Goal: Transaction & Acquisition: Book appointment/travel/reservation

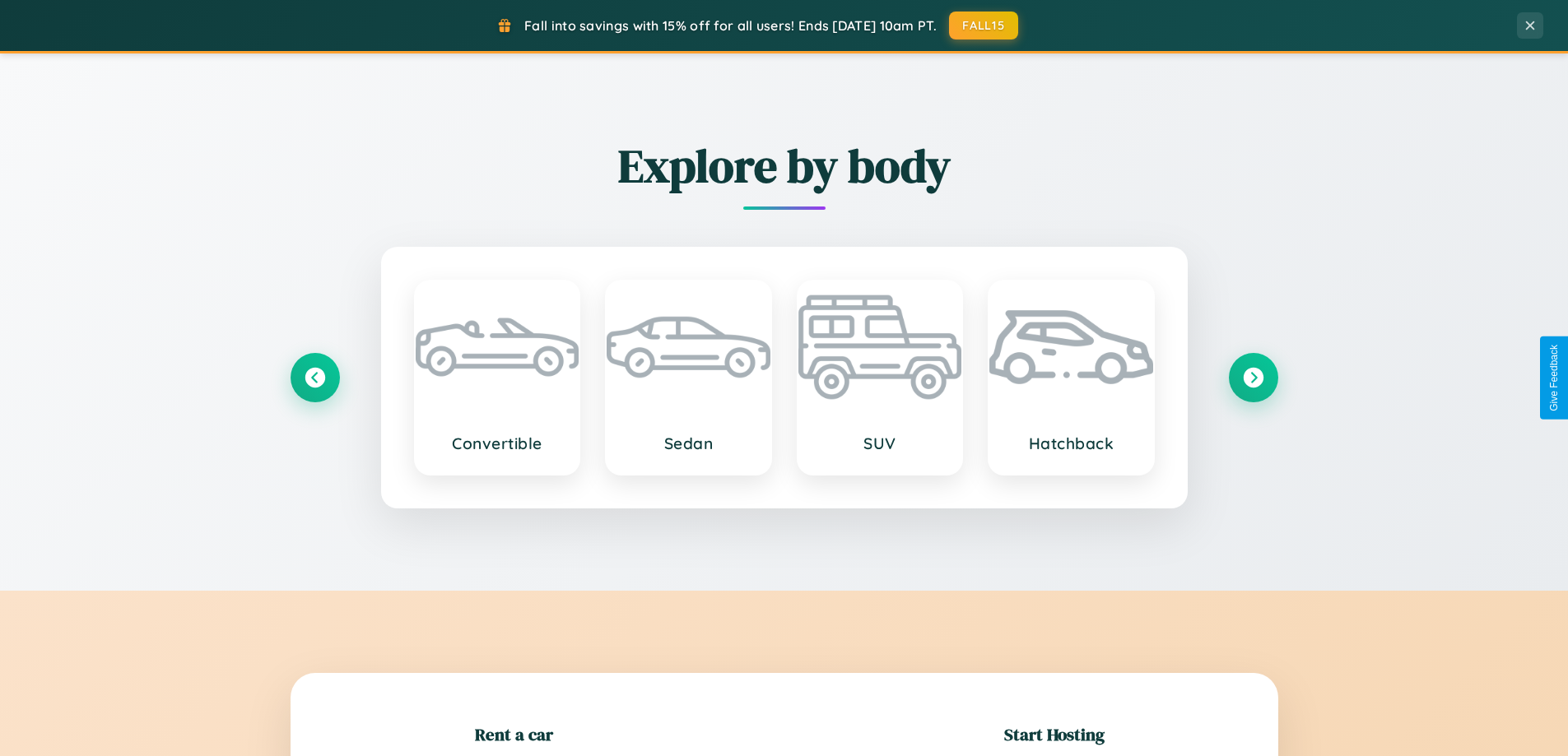
scroll to position [356, 0]
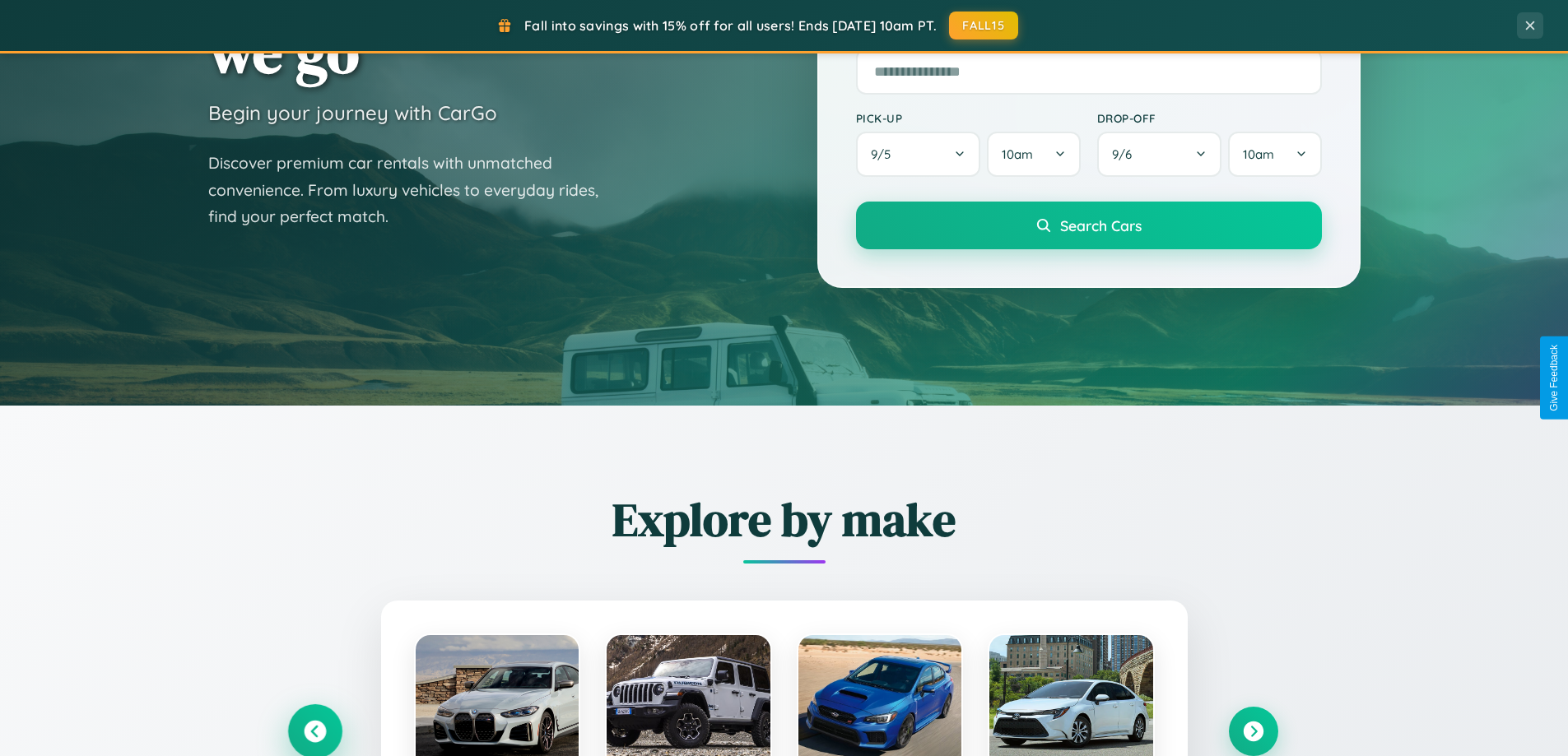
click at [315, 731] on icon at bounding box center [315, 731] width 22 height 22
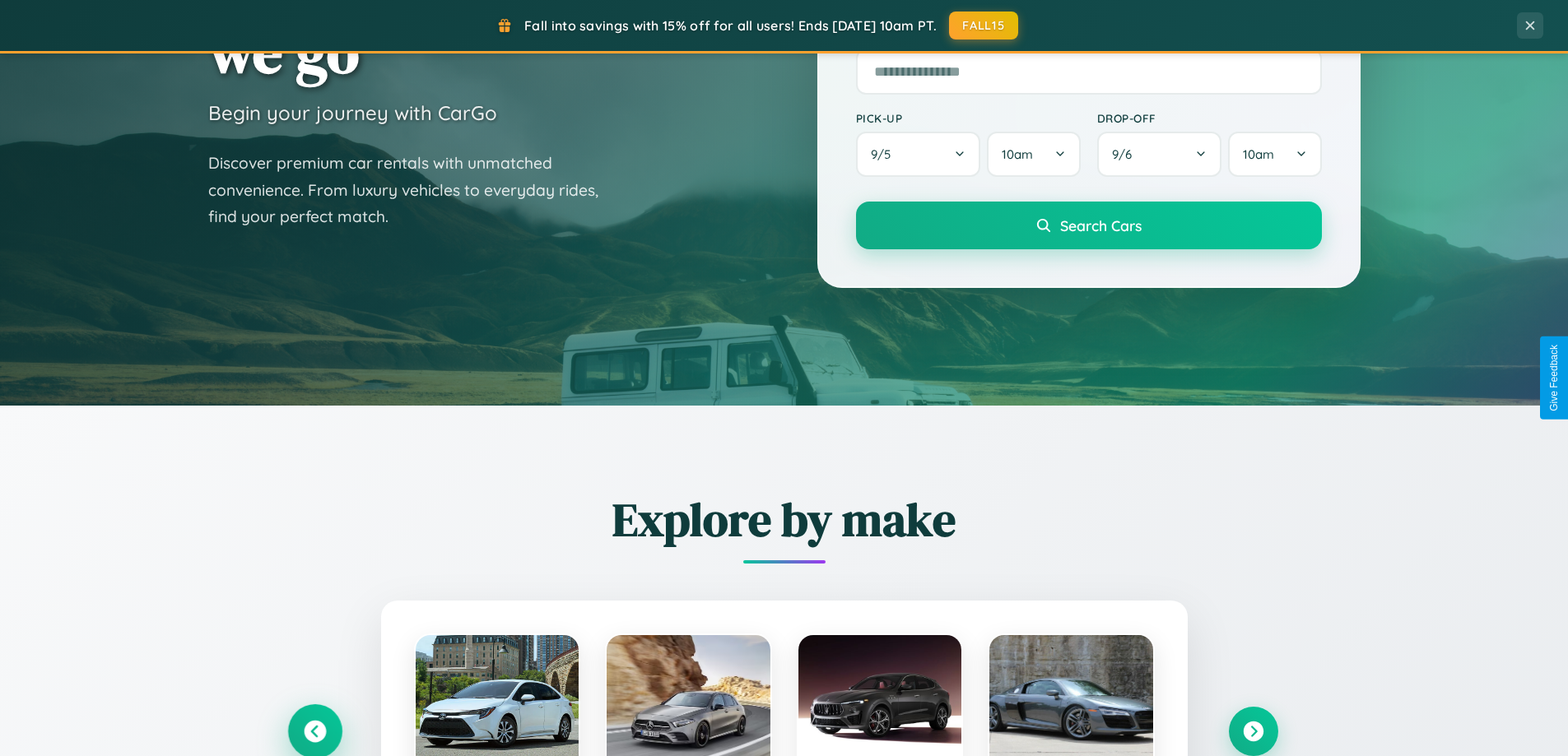
click at [315, 730] on icon at bounding box center [315, 731] width 27 height 27
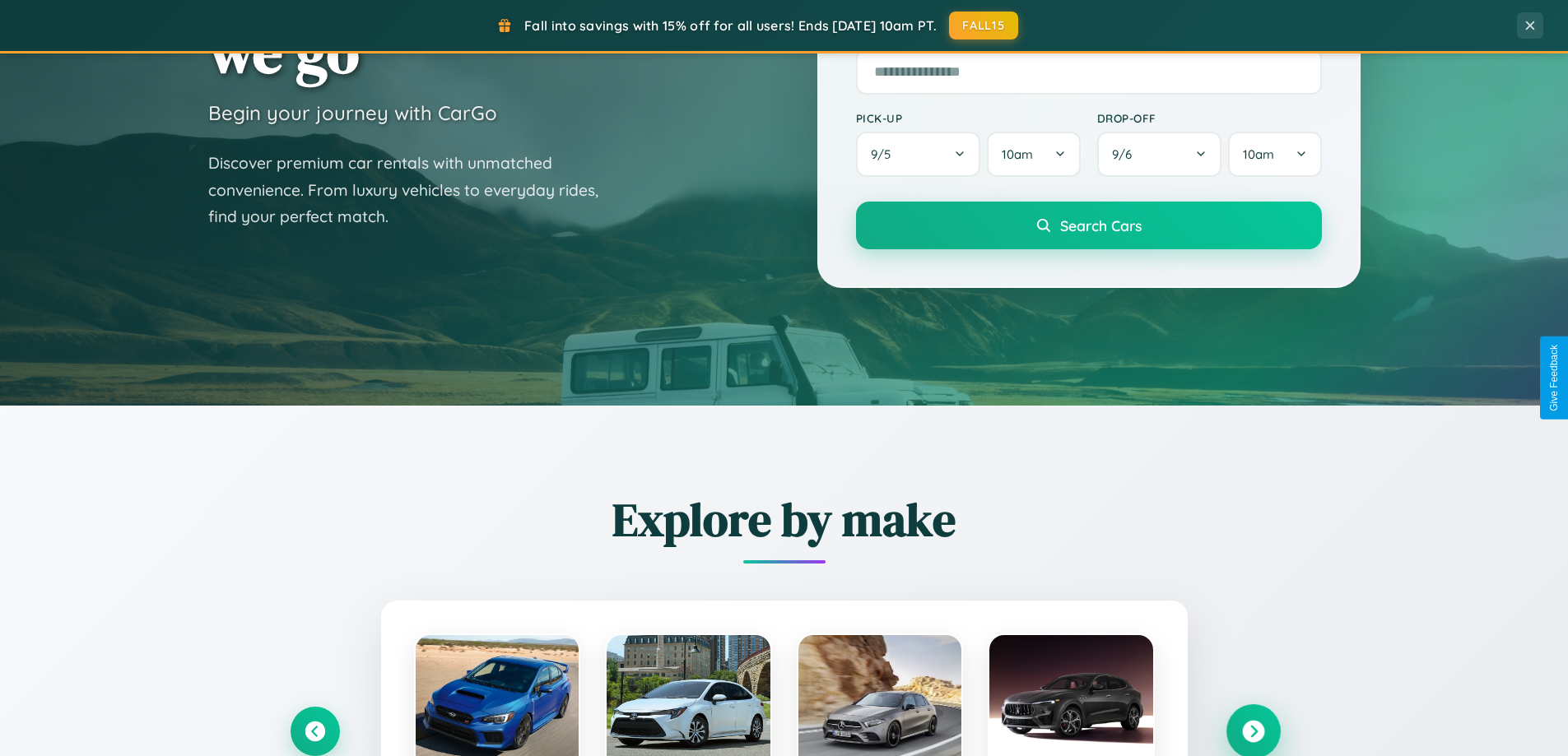
click at [1253, 730] on icon at bounding box center [1253, 731] width 22 height 22
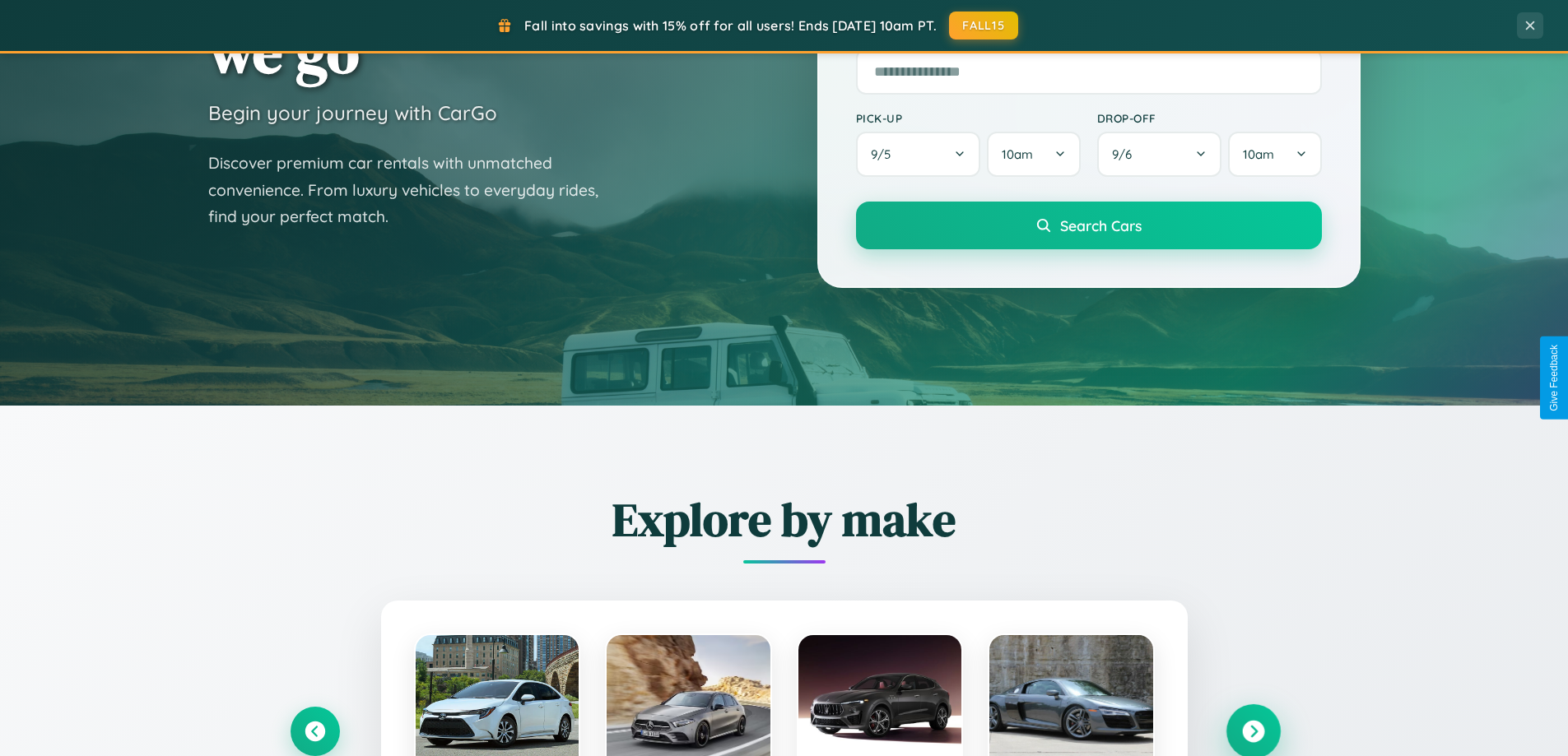
click at [1253, 730] on icon at bounding box center [1253, 731] width 22 height 22
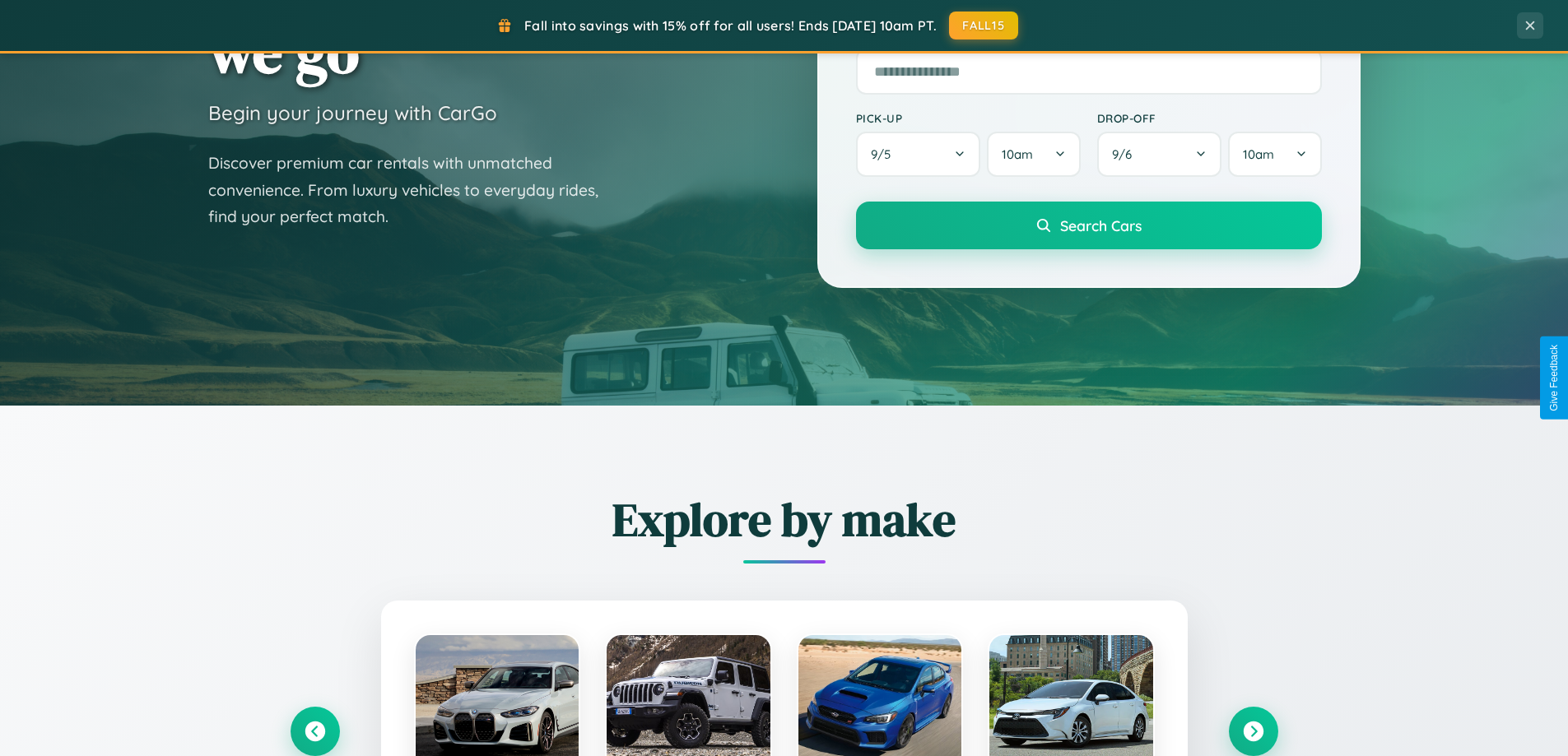
scroll to position [1647, 0]
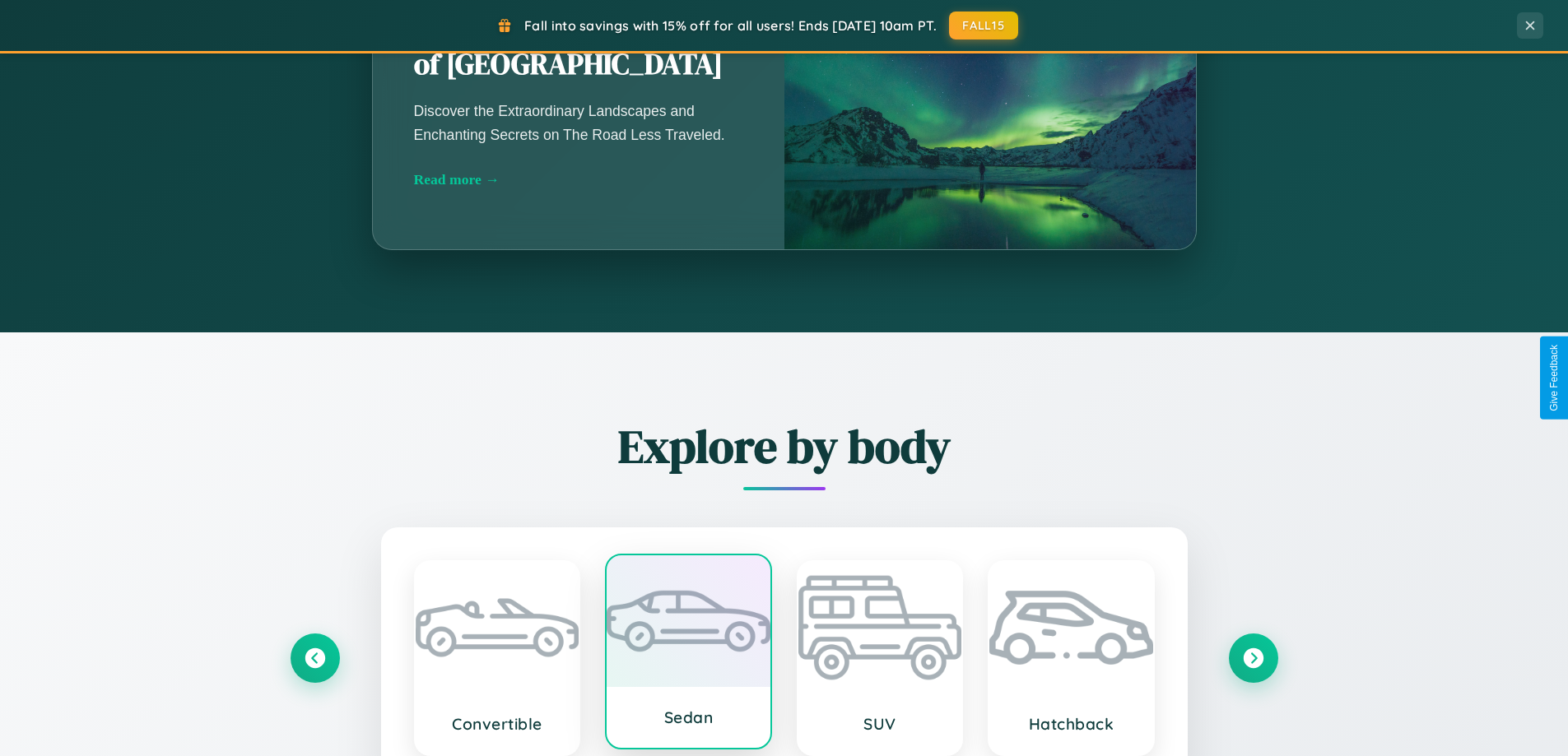
click at [688, 659] on div at bounding box center [689, 621] width 163 height 132
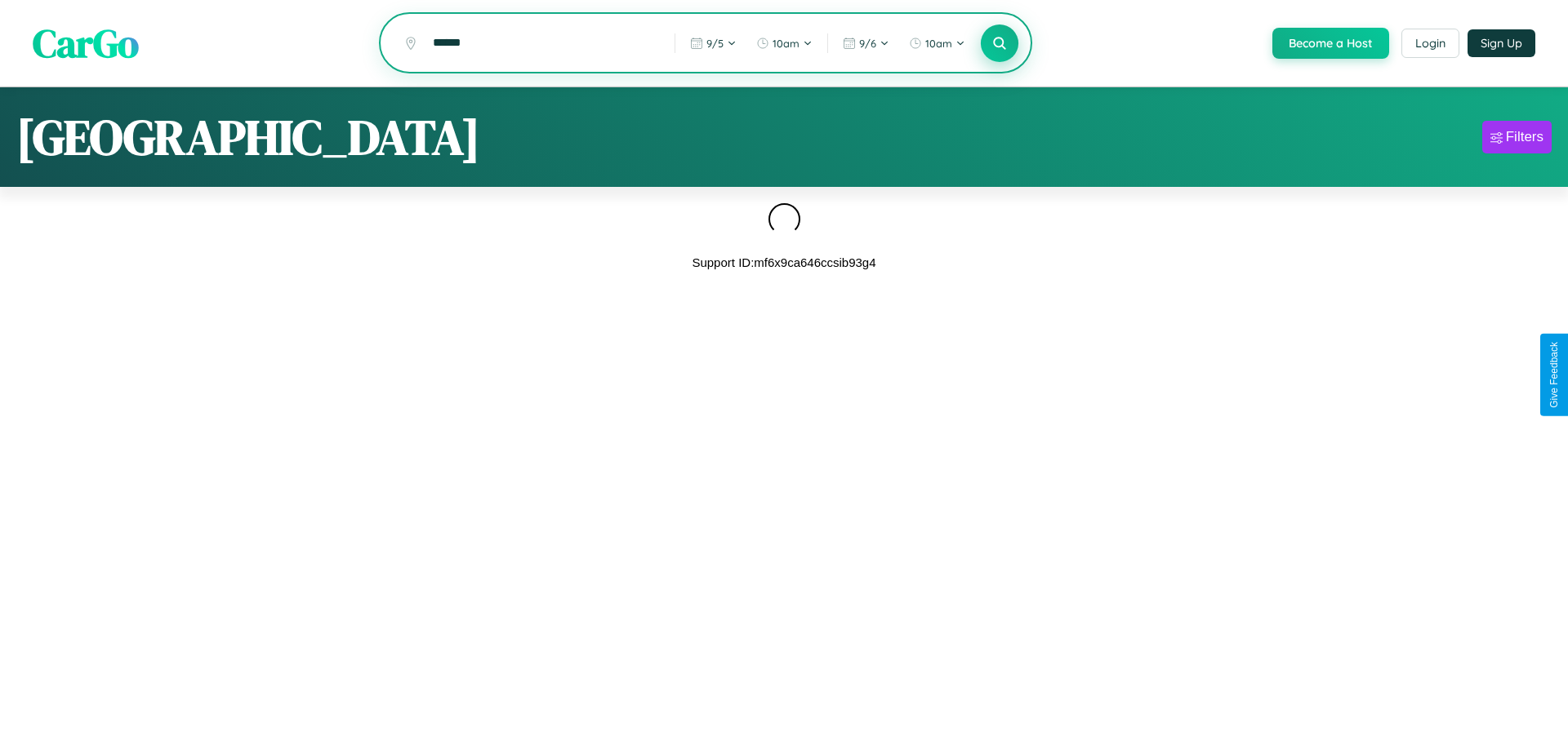
click at [998, 44] on icon at bounding box center [999, 43] width 16 height 16
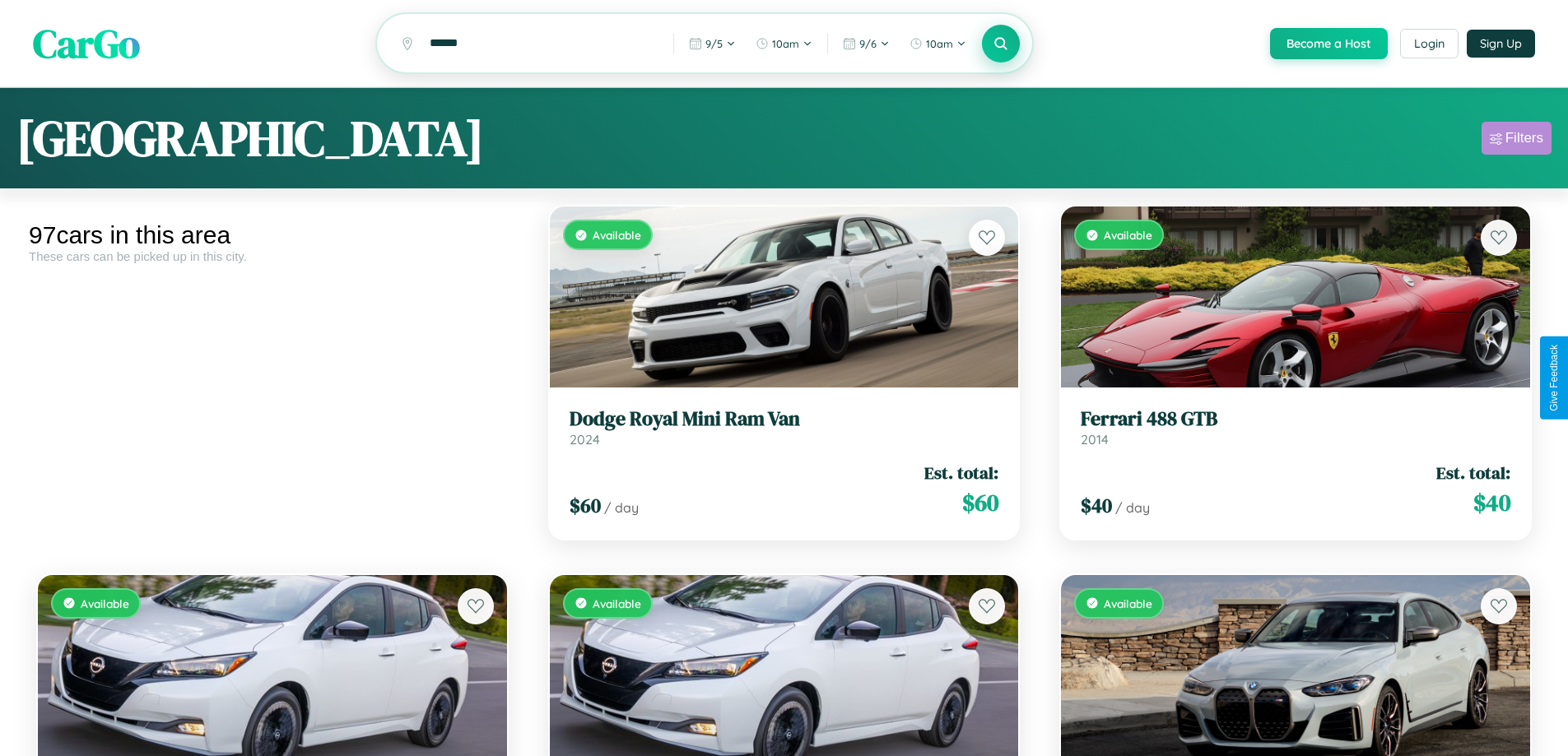
click at [1516, 140] on div "Filters" at bounding box center [1524, 139] width 38 height 17
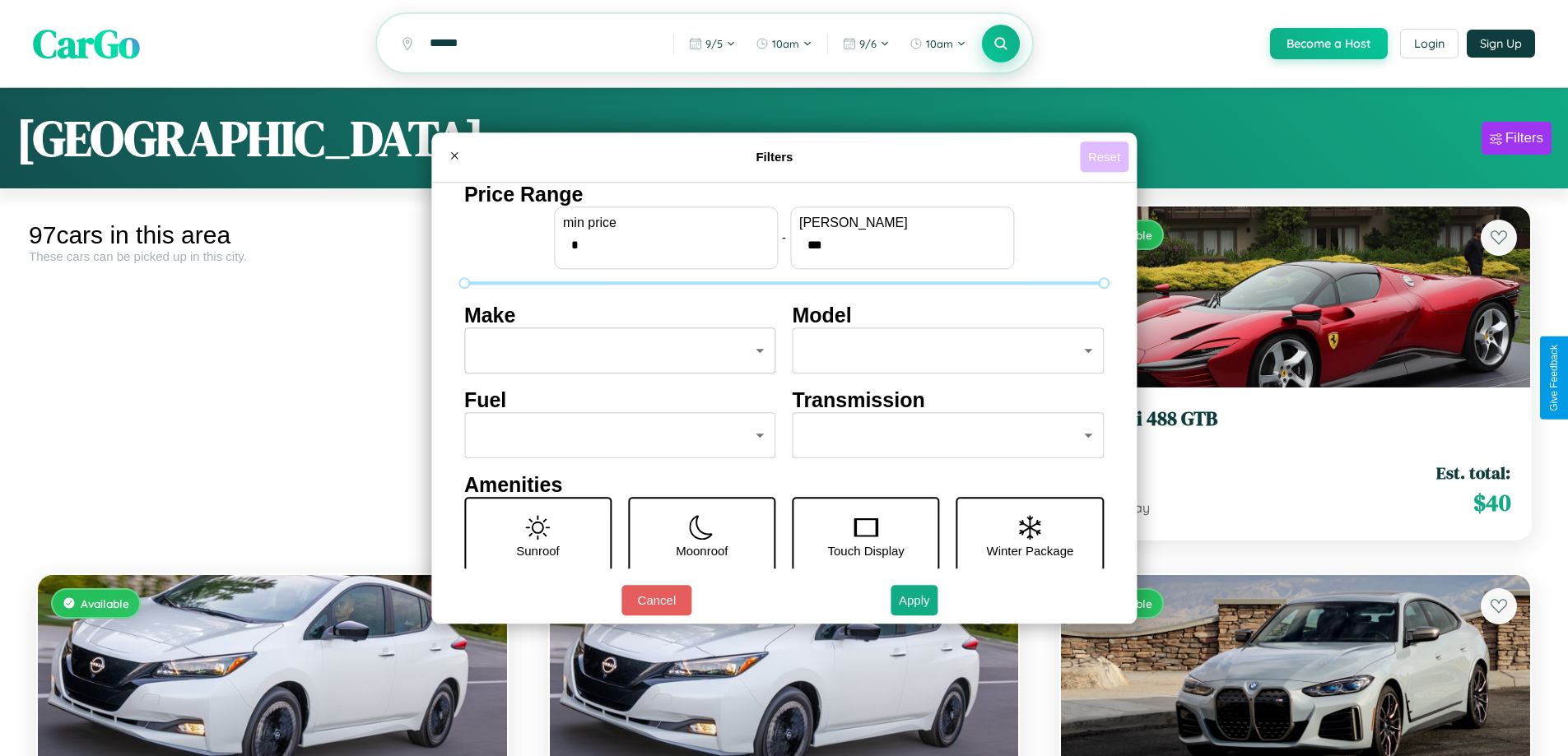
click at [1106, 156] on button "Reset" at bounding box center [1104, 156] width 49 height 31
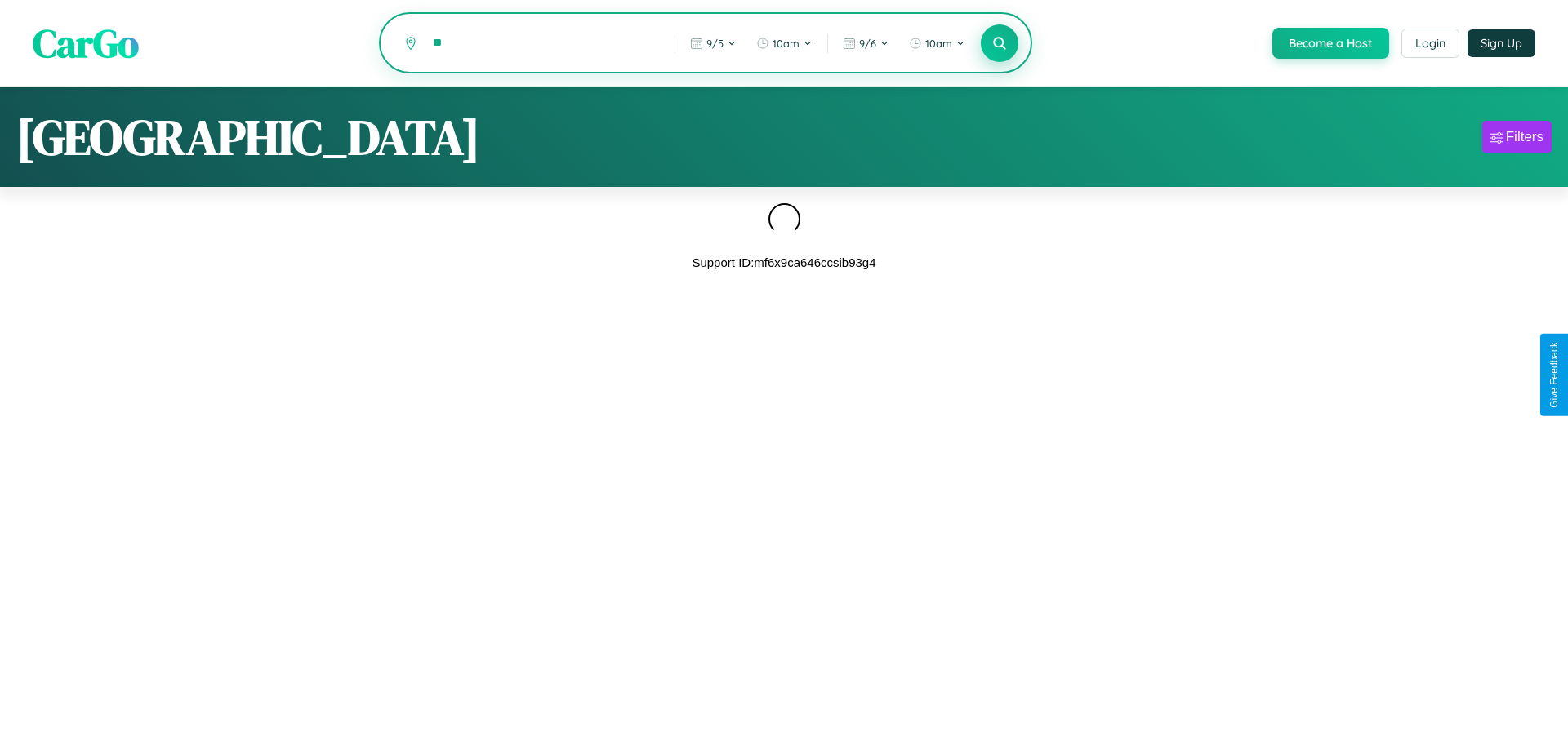
type input "*"
type input "******"
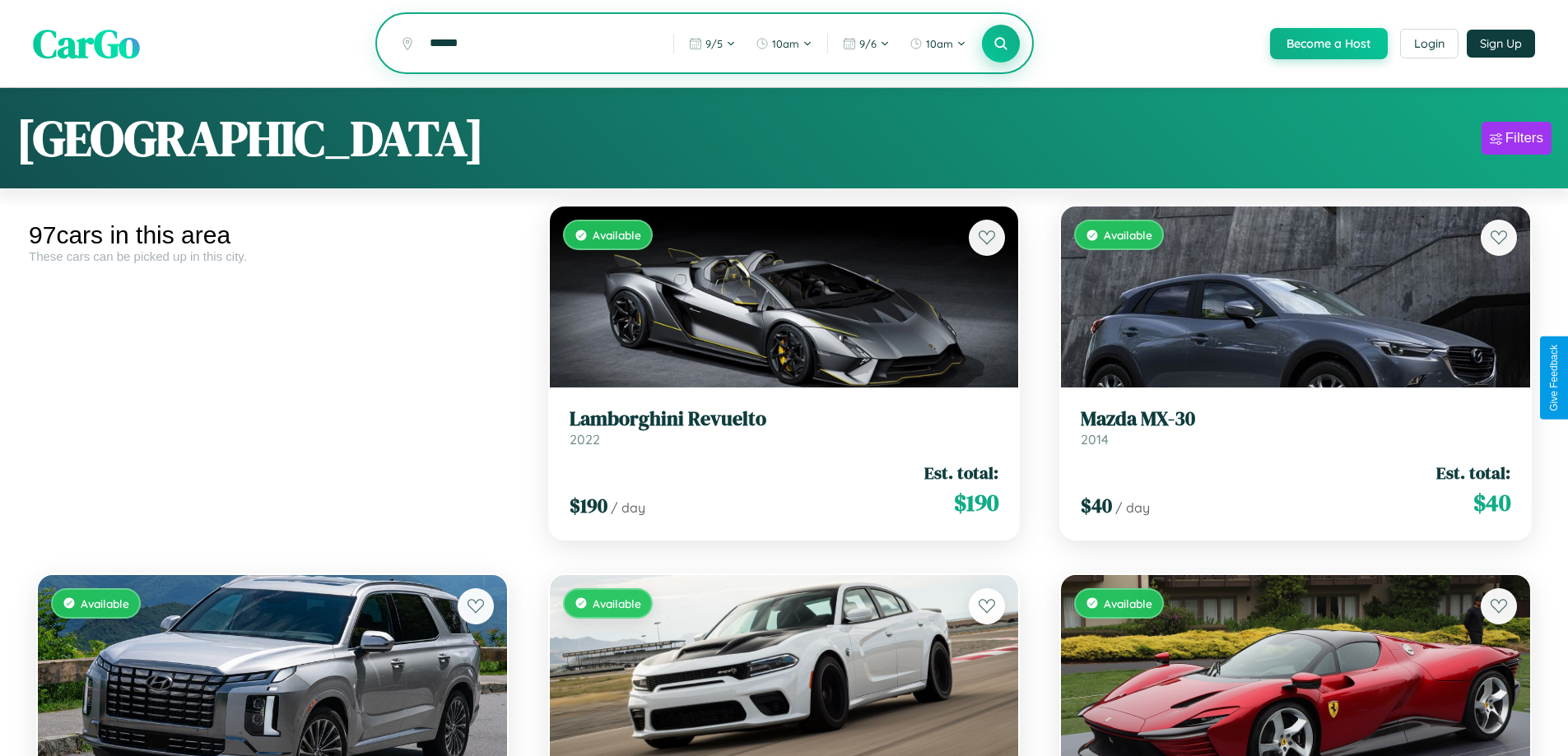
click at [1000, 45] on icon at bounding box center [1001, 43] width 16 height 16
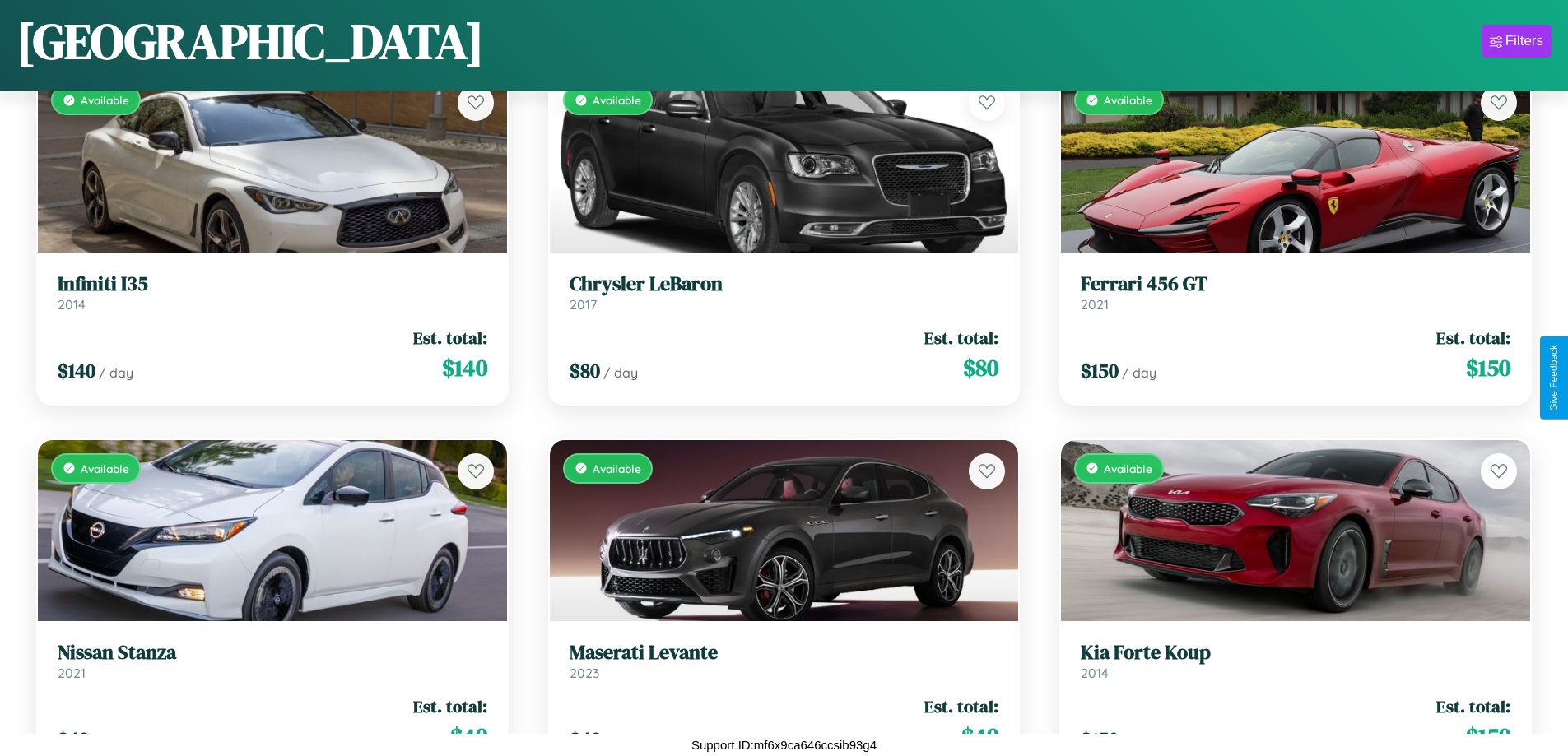
scroll to position [7600, 0]
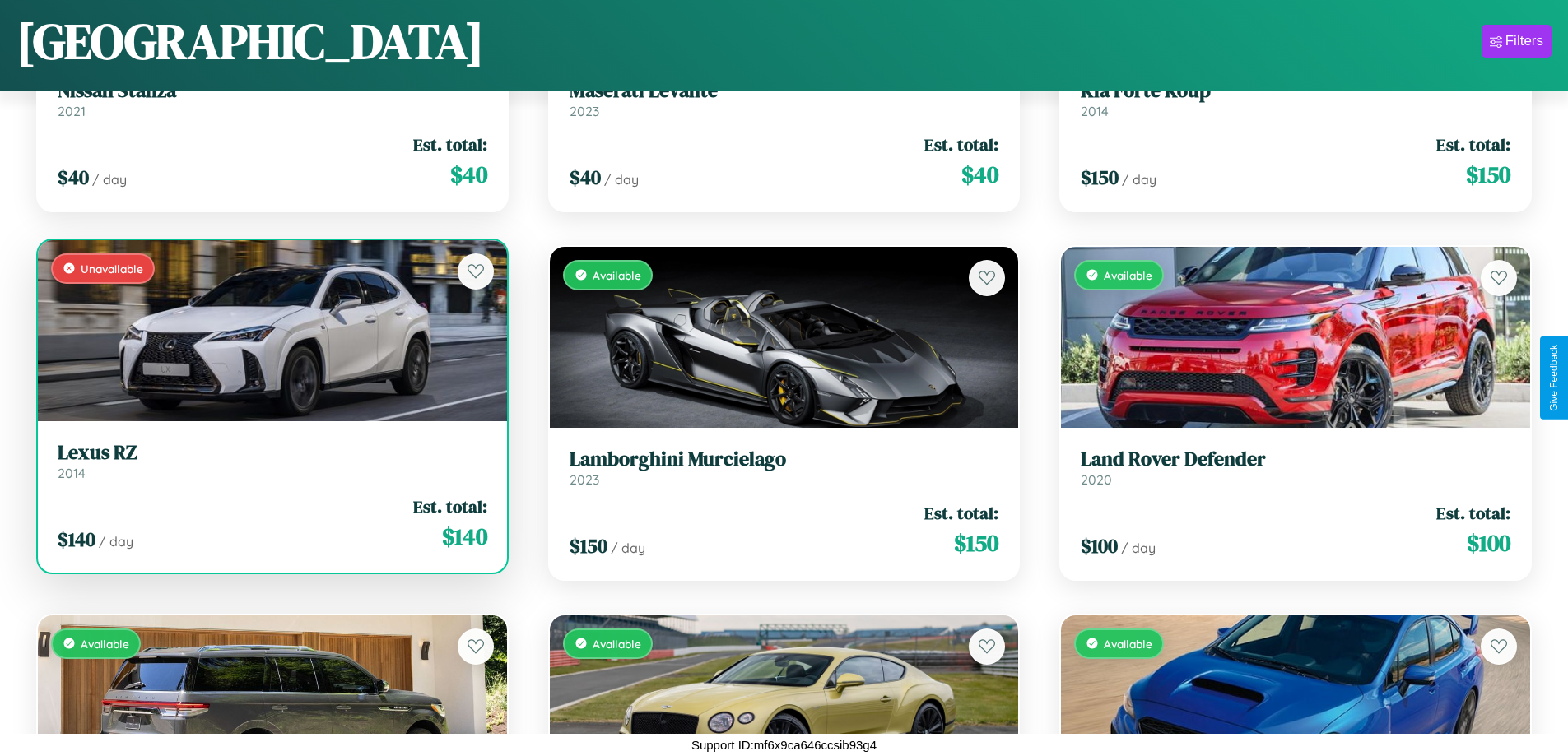
click at [270, 523] on div "$ 140 / day Est. total: $ 140" at bounding box center [272, 523] width 429 height 59
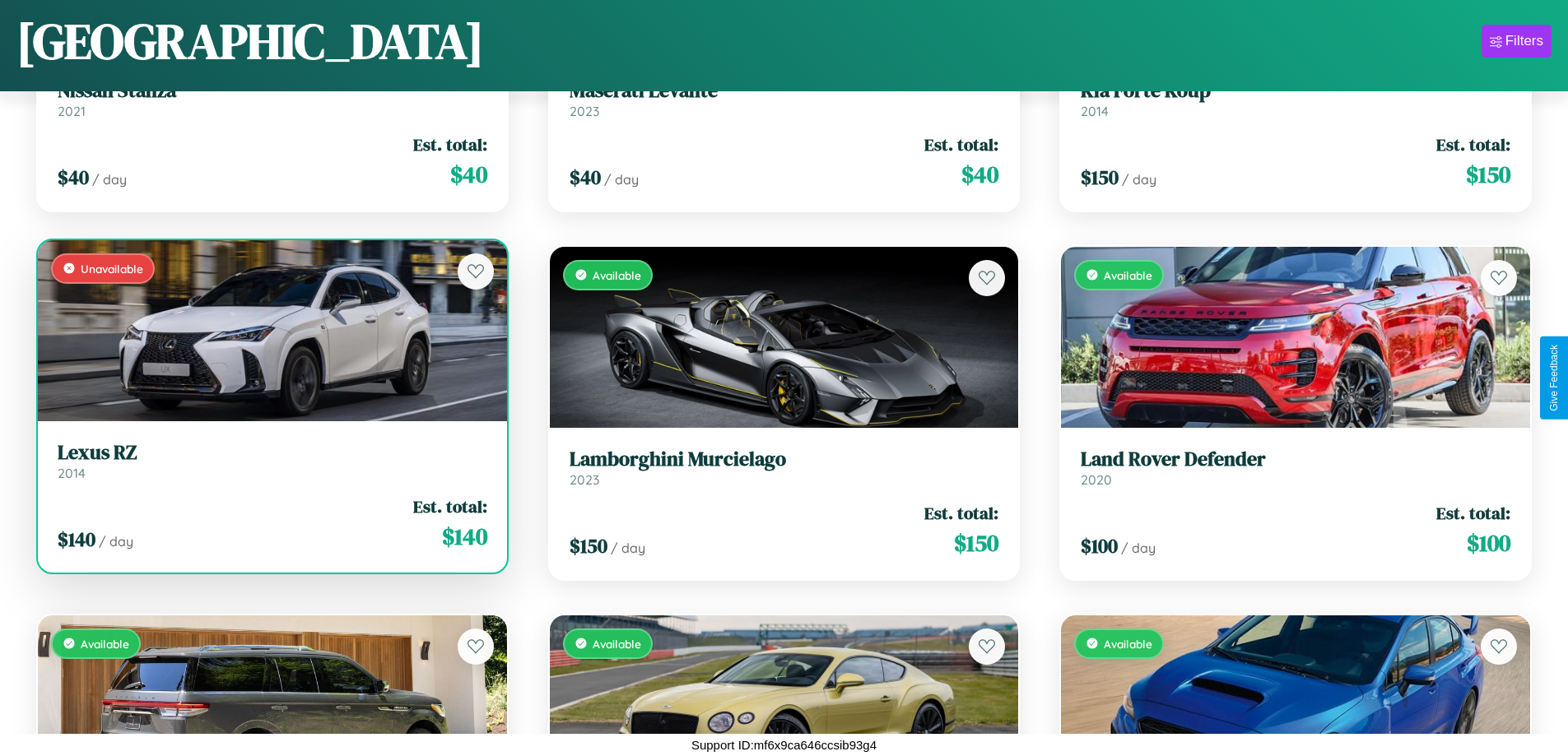
click at [270, 523] on div "$ 140 / day Est. total: $ 140" at bounding box center [272, 523] width 429 height 59
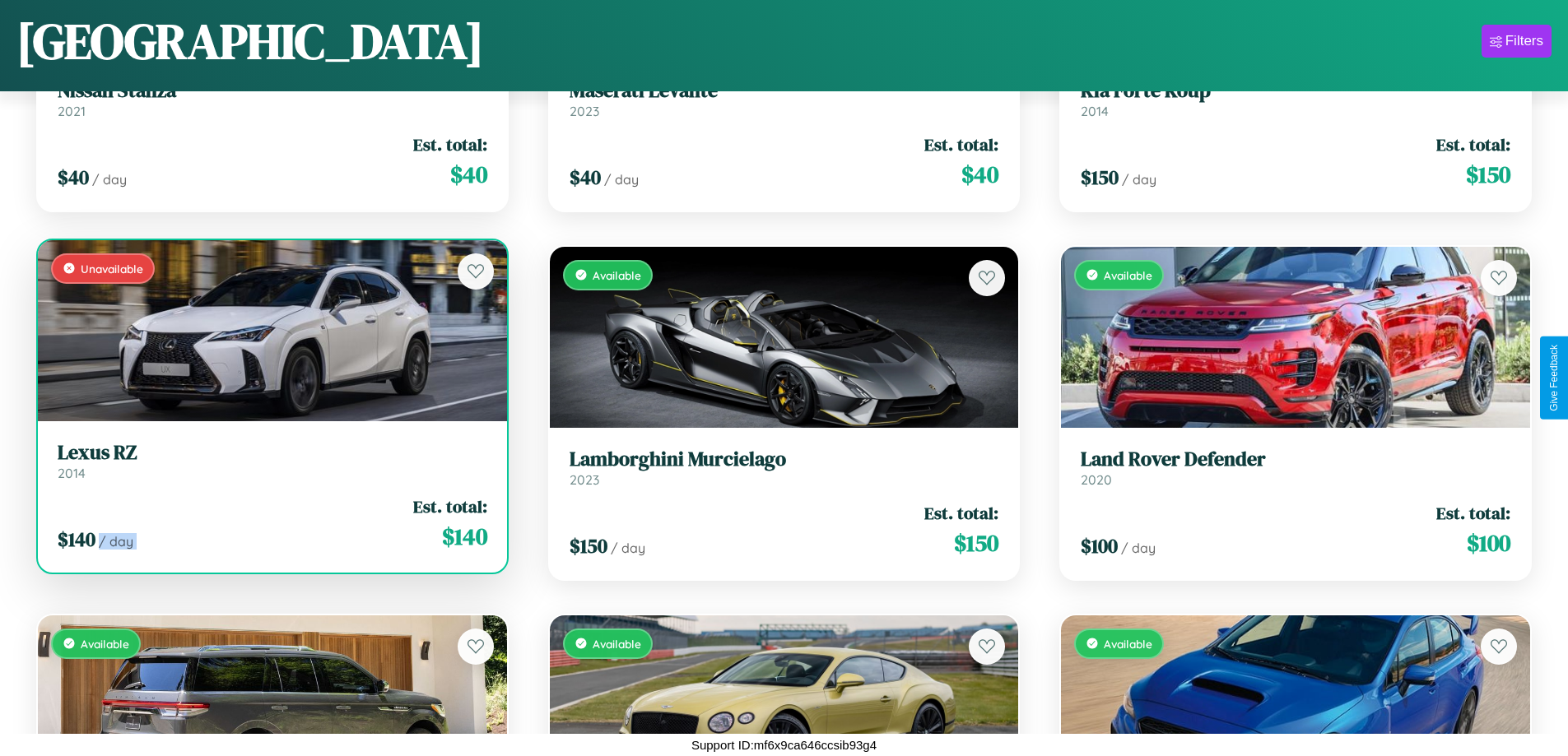
click at [270, 523] on div "$ 140 / day Est. total: $ 140" at bounding box center [272, 523] width 429 height 59
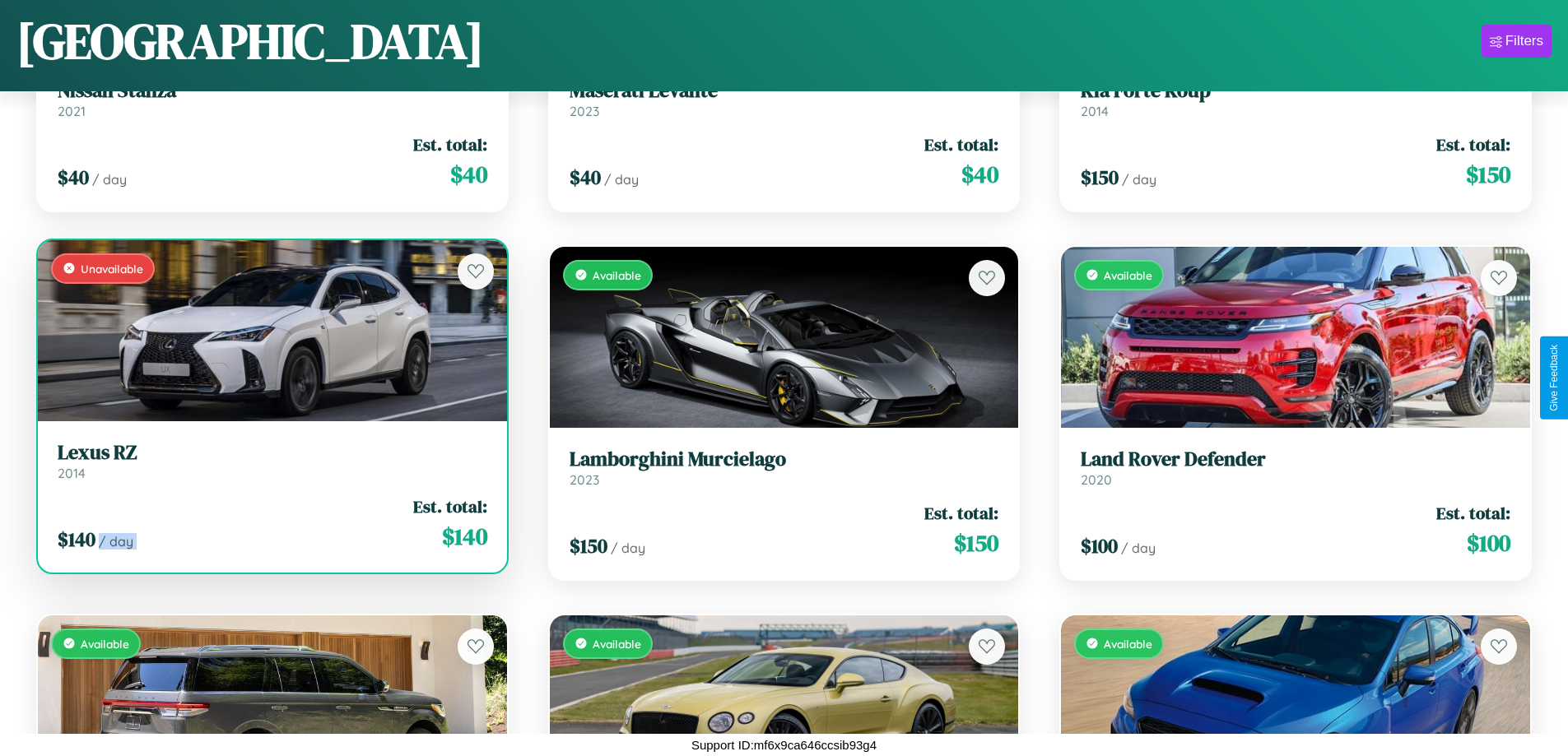
click at [270, 523] on div "$ 140 / day Est. total: $ 140" at bounding box center [272, 523] width 429 height 59
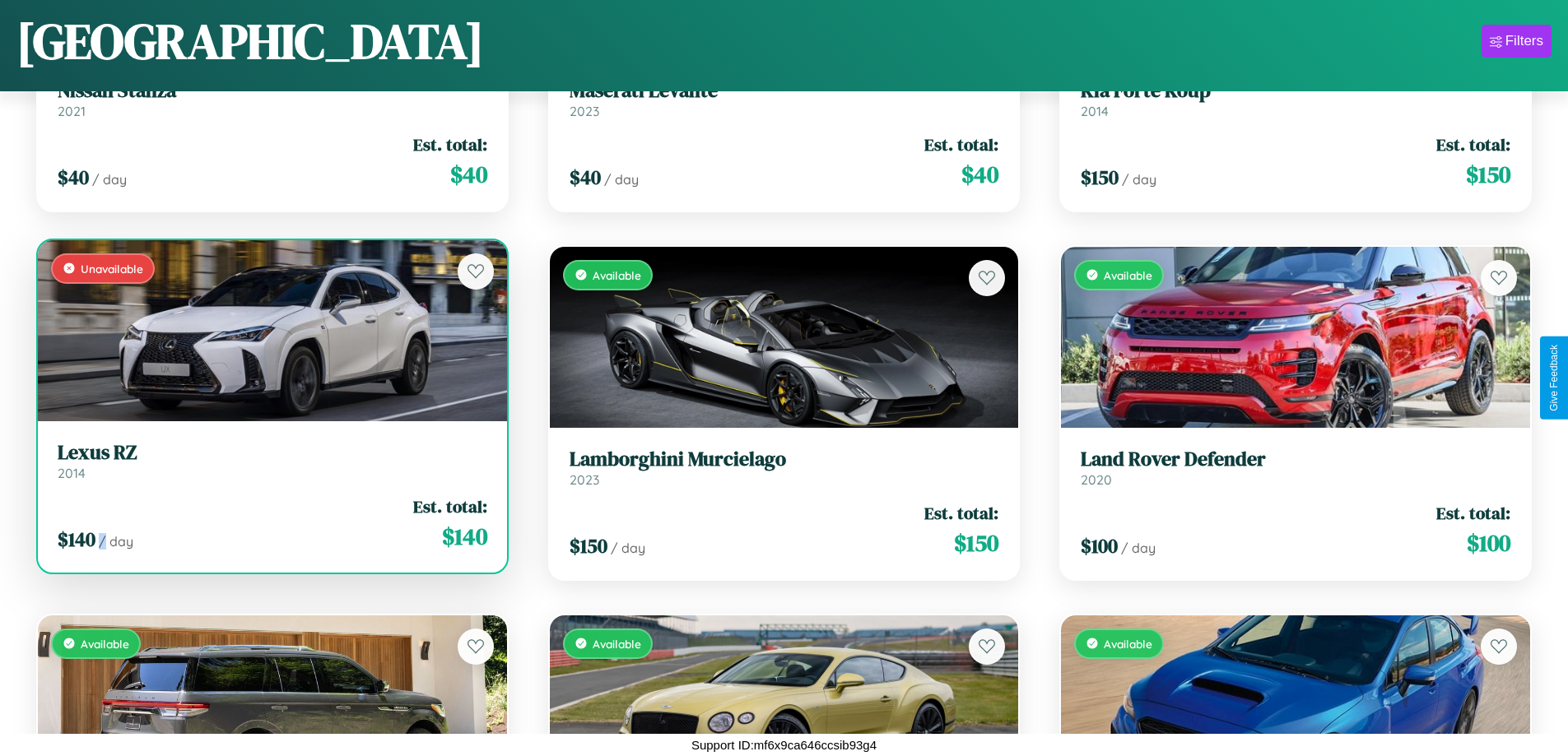
click at [270, 523] on div "$ 140 / day Est. total: $ 140" at bounding box center [272, 523] width 429 height 59
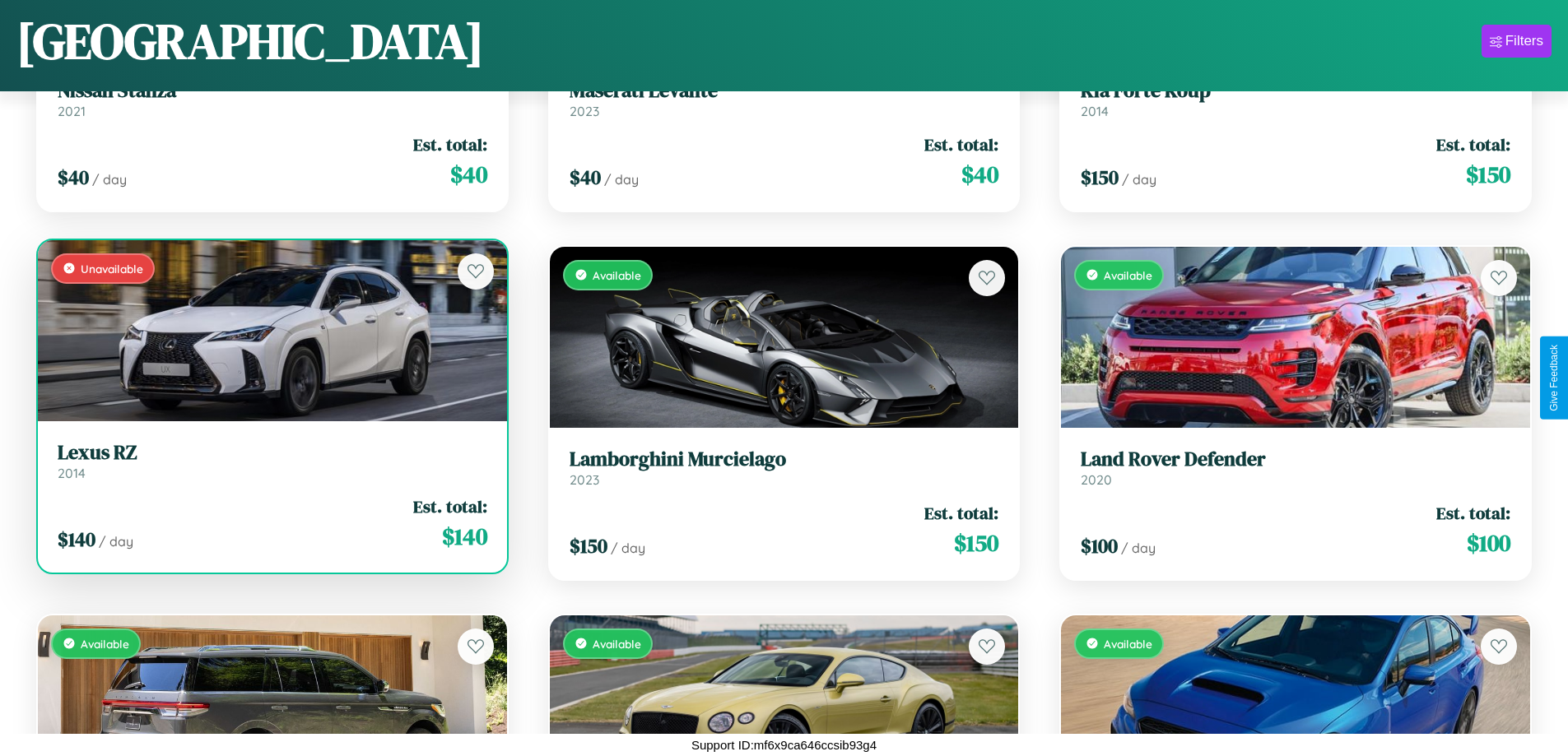
click at [270, 461] on h3 "Lexus RZ" at bounding box center [272, 452] width 429 height 24
